Goal: Find specific page/section: Find specific page/section

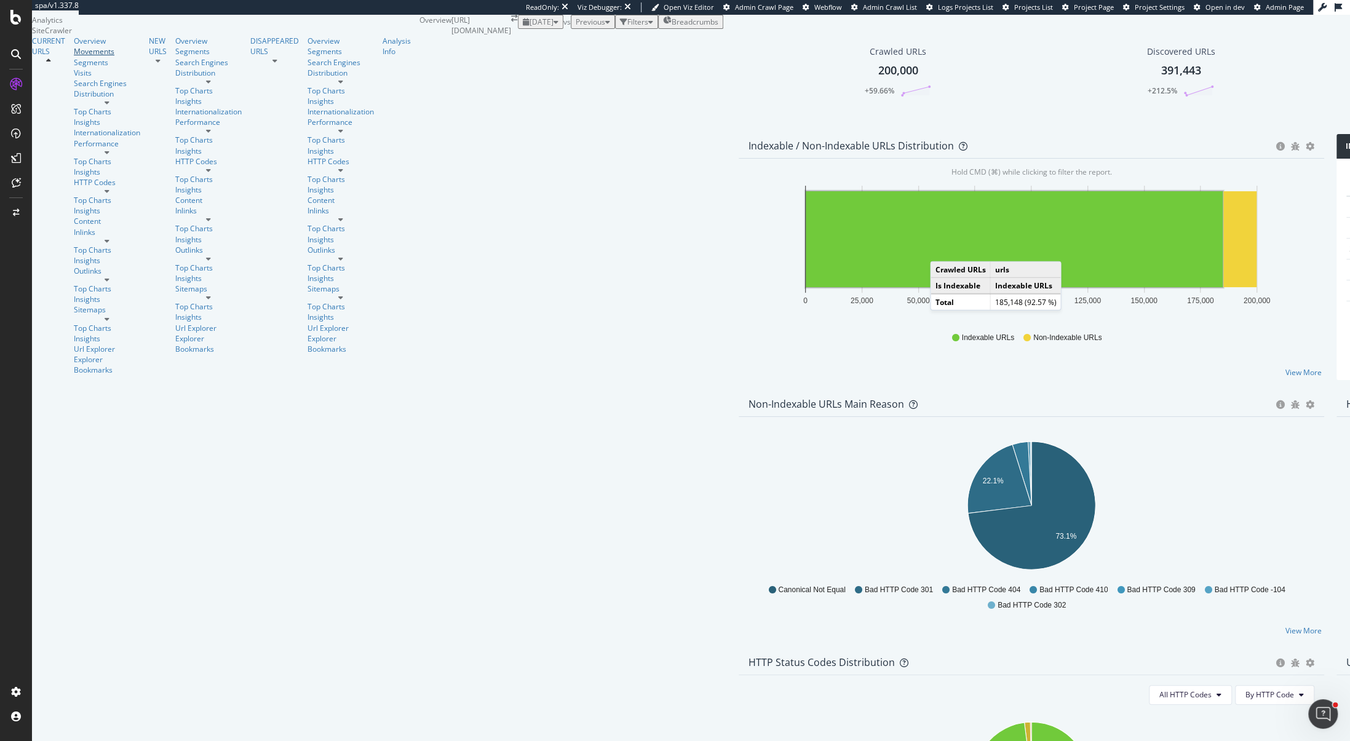
click at [81, 57] on link "Movements" at bounding box center [107, 51] width 66 height 10
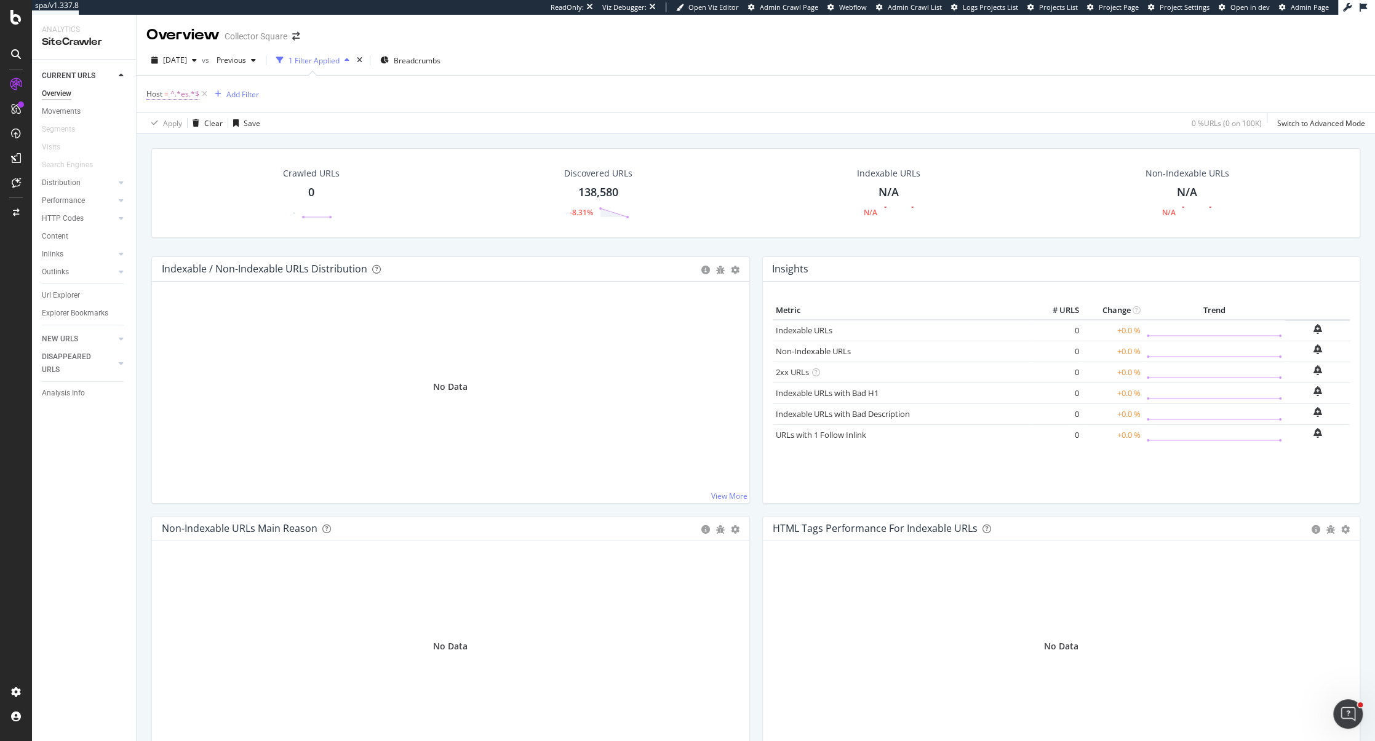
click at [178, 97] on span "^.*es.*$" at bounding box center [184, 94] width 29 height 17
click at [193, 148] on input "es" at bounding box center [215, 145] width 116 height 20
click at [193, 148] on input "text" at bounding box center [224, 145] width 134 height 20
type input "it"
click at [280, 168] on div "Apply" at bounding box center [282, 170] width 19 height 10
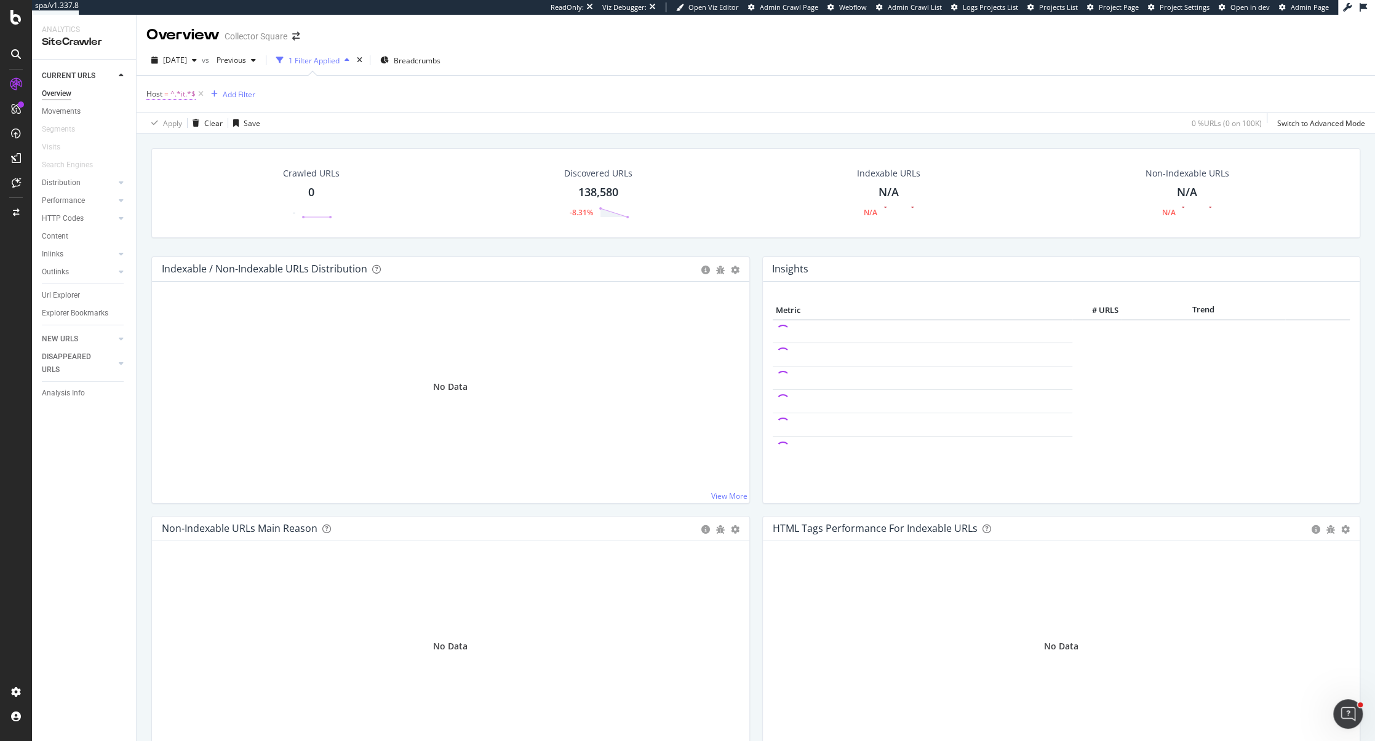
click at [189, 91] on span "^.*it.*$" at bounding box center [182, 94] width 25 height 17
click at [189, 150] on input "it" at bounding box center [215, 145] width 116 height 20
